Goal: Task Accomplishment & Management: Complete application form

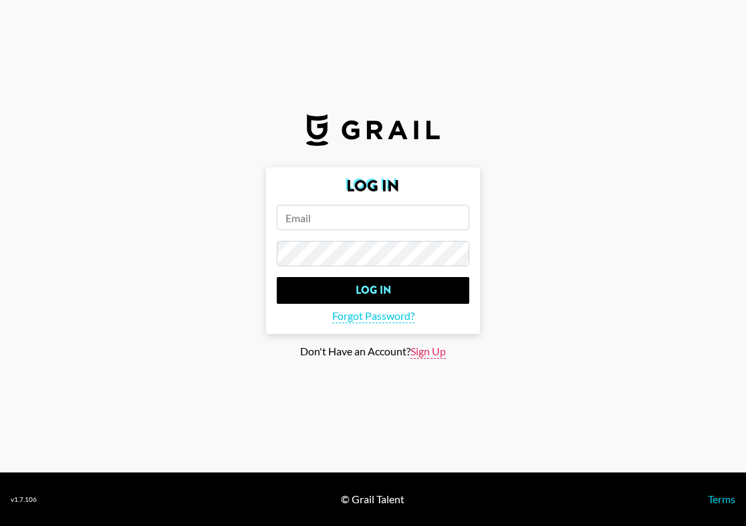
click at [440, 360] on section "Log In Log In Forgot Password? Don't Have an Account? Sign Up" at bounding box center [373, 236] width 746 height 472
click at [439, 354] on span "Sign Up" at bounding box center [428, 351] width 35 height 14
type input "Sign Up"
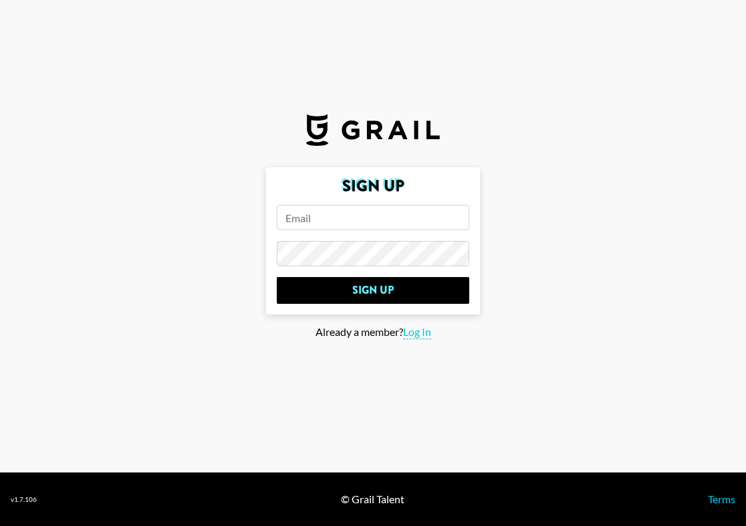
click at [371, 209] on input "email" at bounding box center [373, 217] width 193 height 25
type input "rootbeerfloat82@gmail.com"
click at [277, 277] on input "Sign Up" at bounding box center [373, 290] width 193 height 27
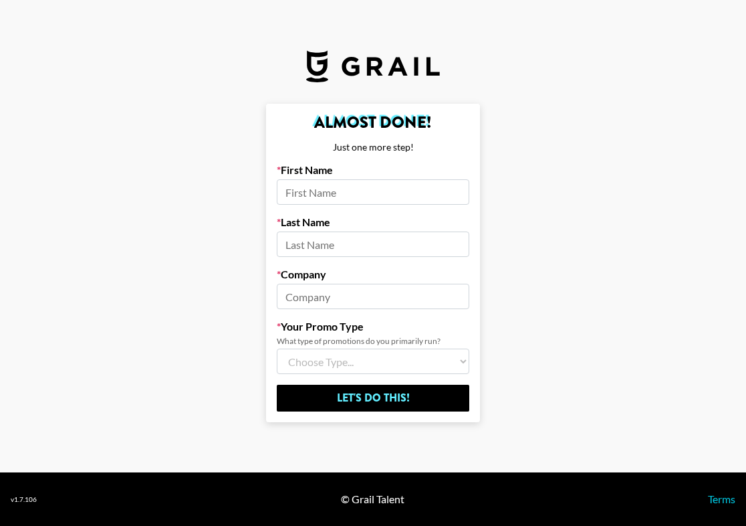
click at [381, 285] on input at bounding box center [373, 296] width 193 height 25
click at [342, 203] on input at bounding box center [373, 191] width 193 height 25
type input "Ethan"
type input "Leonard"
type input "a17"
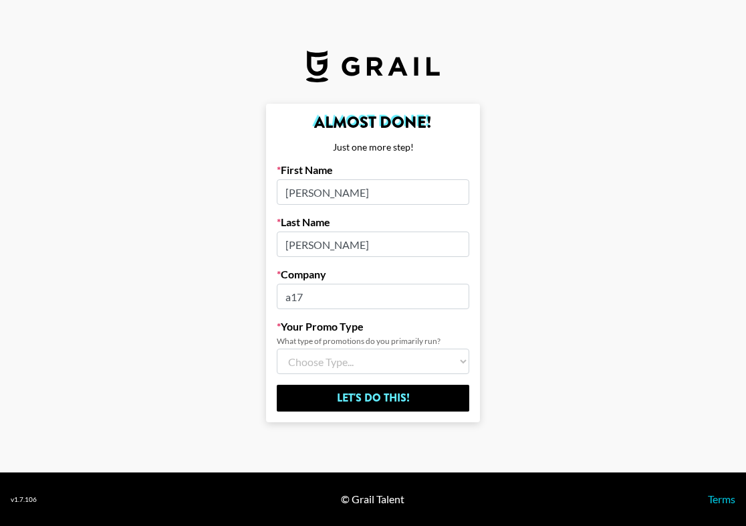
click at [417, 360] on select "Choose Type... Song Promos Brand Promos Both (I work at an Agency)" at bounding box center [373, 360] width 193 height 25
select select "Brand"
click at [277, 348] on select "Choose Type... Song Promos Brand Promos Both (I work at an Agency)" at bounding box center [373, 360] width 193 height 25
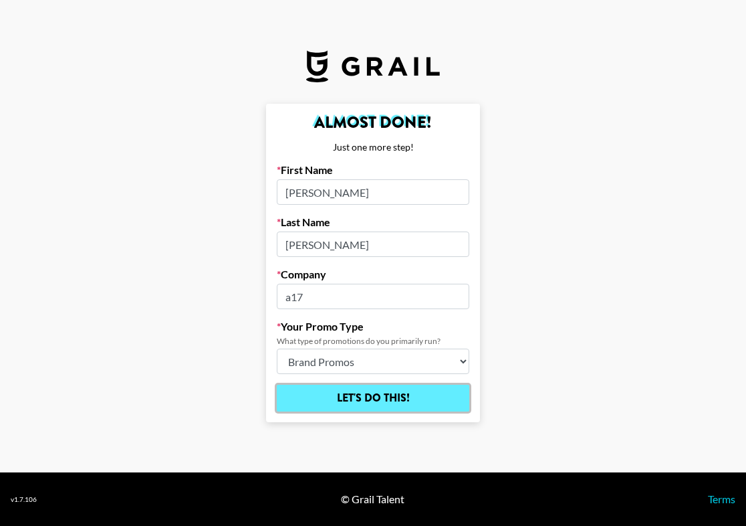
click at [396, 400] on input "Let's Do This!" at bounding box center [373, 398] width 193 height 27
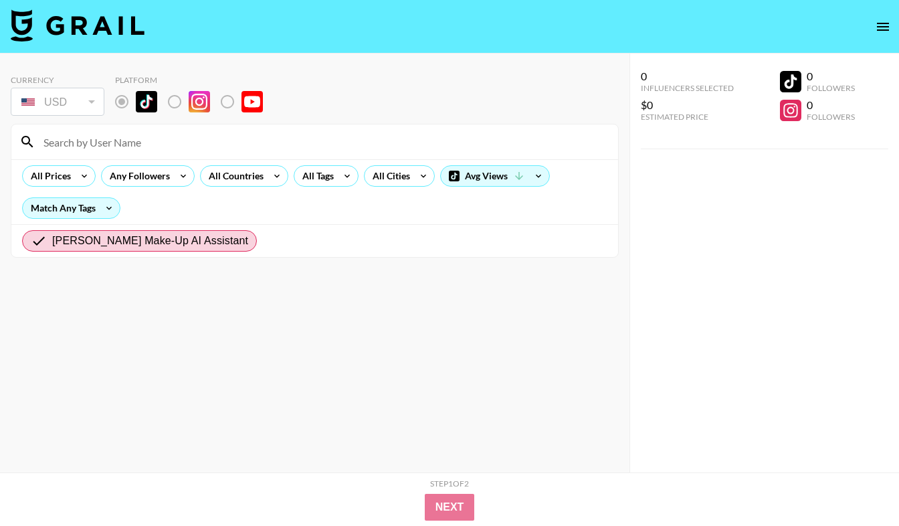
radio input "true"
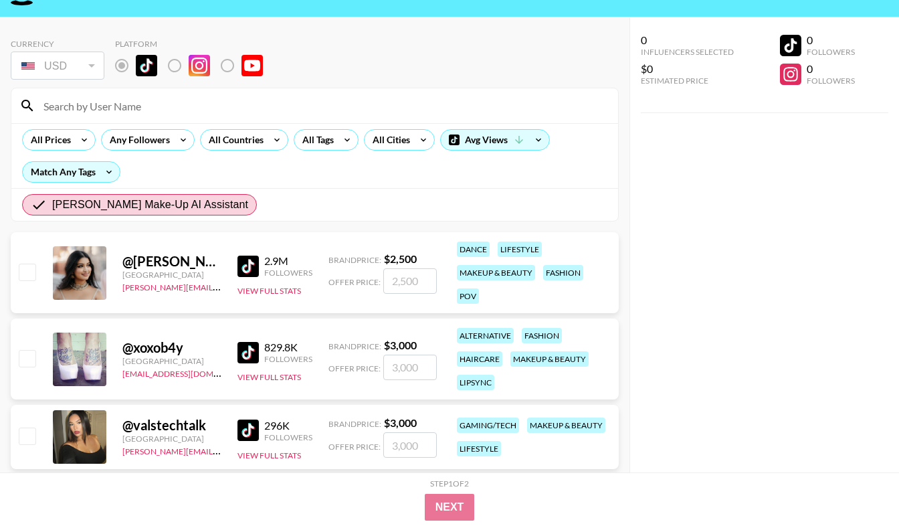
scroll to position [80, 0]
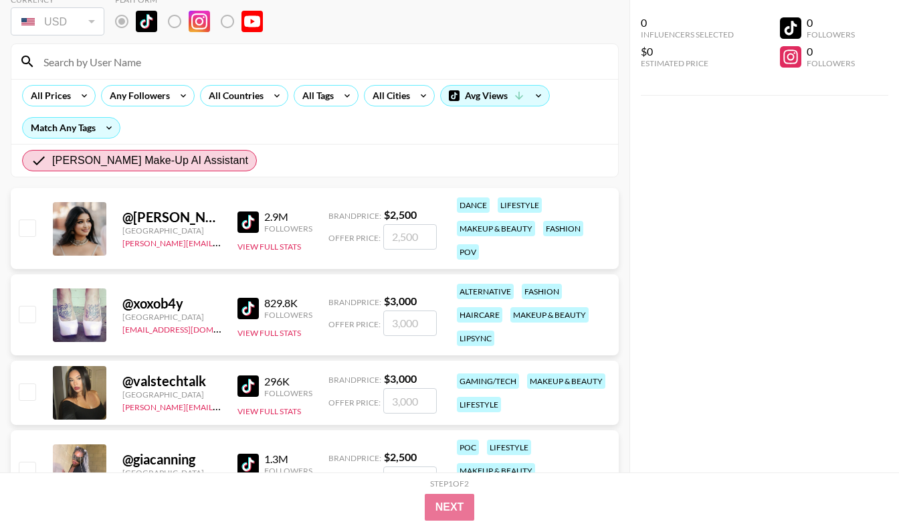
click at [255, 223] on img at bounding box center [247, 221] width 21 height 21
